Goal: Task Accomplishment & Management: Use online tool/utility

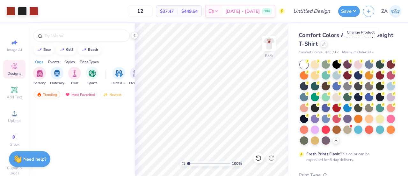
scroll to position [208, 0]
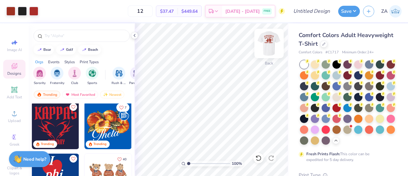
click at [270, 46] on img at bounding box center [268, 43] width 25 height 25
click at [133, 36] on icon at bounding box center [134, 35] width 5 height 5
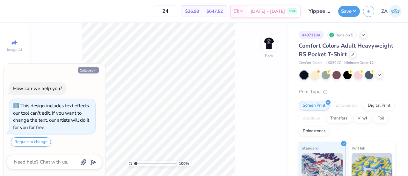
click at [91, 71] on button "Collapse" at bounding box center [88, 70] width 21 height 7
type textarea "x"
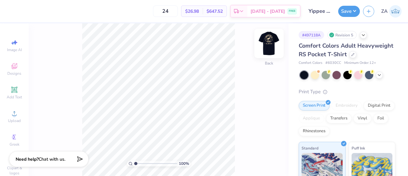
click at [270, 47] on img at bounding box center [268, 43] width 25 height 25
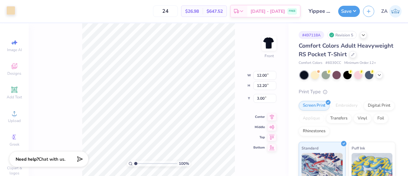
click at [9, 12] on div at bounding box center [10, 10] width 9 height 9
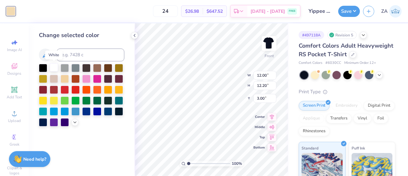
click at [56, 68] on div at bounding box center [54, 67] width 8 height 8
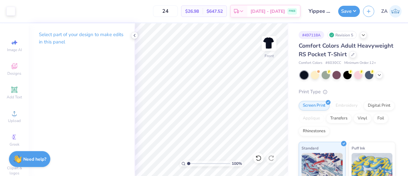
click at [129, 35] on div "Select part of your design to make edits in this panel" at bounding box center [82, 40] width 106 height 35
click at [131, 35] on div at bounding box center [134, 35] width 7 height 7
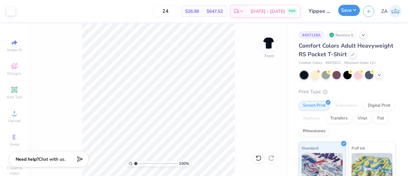
click at [345, 12] on button "Save" at bounding box center [349, 10] width 22 height 11
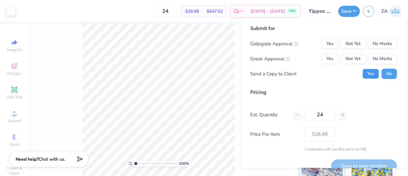
click at [363, 77] on button "Yes" at bounding box center [370, 74] width 17 height 10
click at [330, 43] on button "Yes" at bounding box center [330, 44] width 17 height 10
click at [329, 58] on button "Yes" at bounding box center [330, 59] width 17 height 10
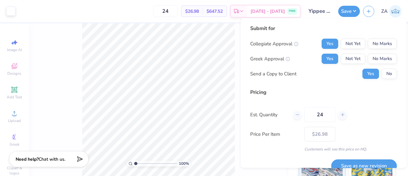
scroll to position [10, 0]
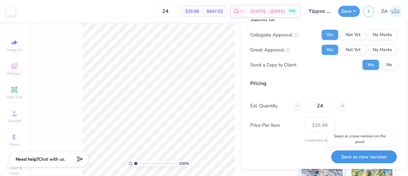
click at [354, 155] on button "Save as new revision" at bounding box center [364, 156] width 66 height 13
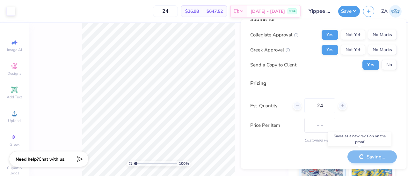
type input "$26.98"
